Goal: Find specific page/section: Find specific page/section

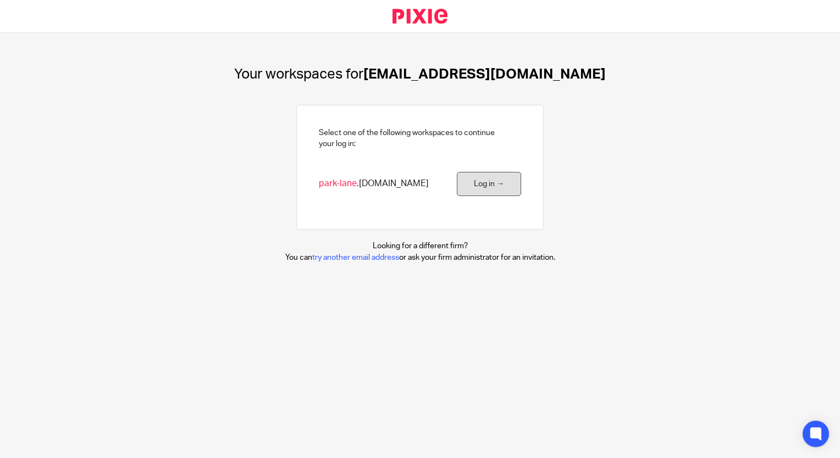
click at [491, 183] on link "Log in →" at bounding box center [489, 184] width 64 height 25
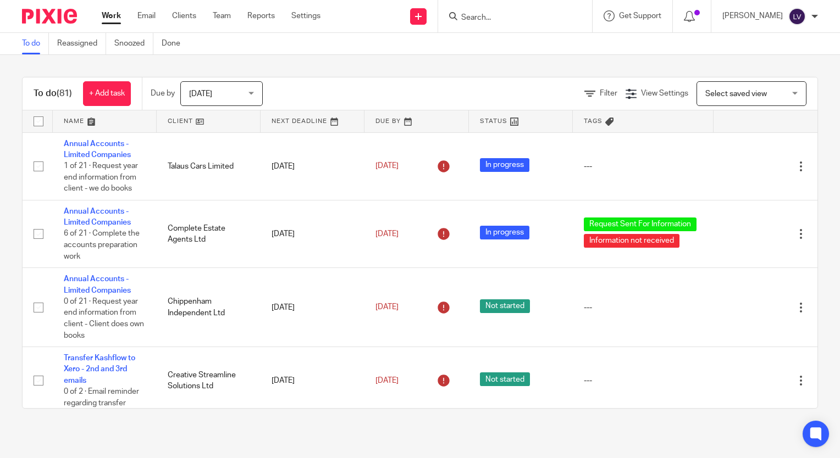
click at [515, 11] on form at bounding box center [518, 16] width 117 height 14
click at [526, 19] on input "Search" at bounding box center [509, 18] width 99 height 10
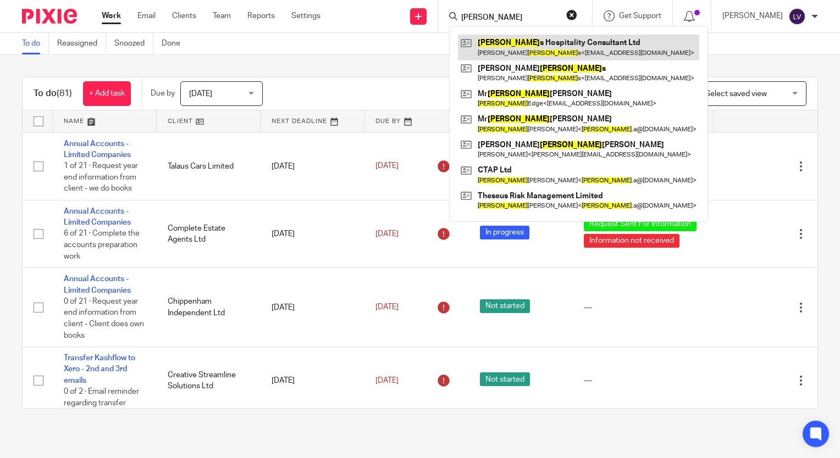
type input "phillip"
click at [530, 43] on link at bounding box center [578, 47] width 241 height 25
